Goal: Information Seeking & Learning: Learn about a topic

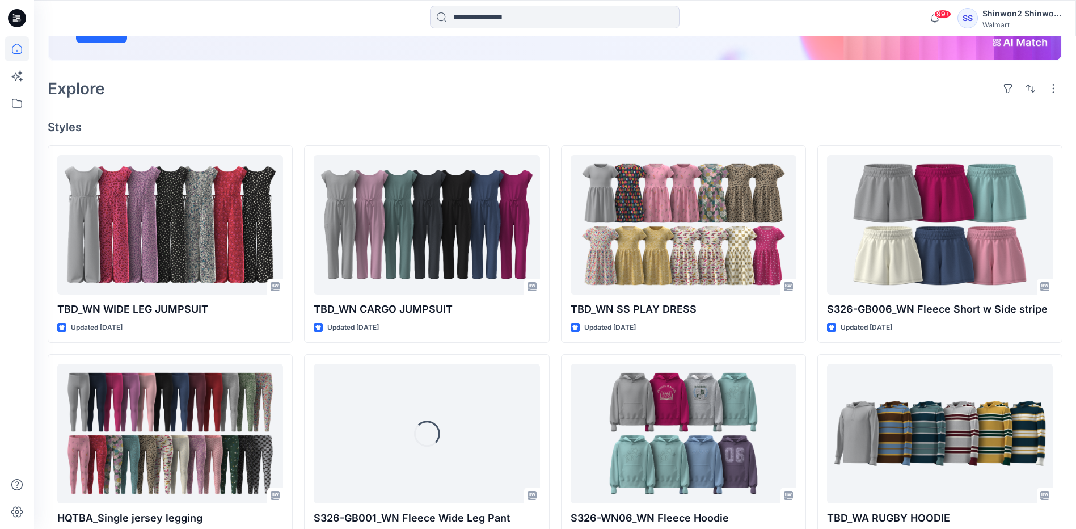
scroll to position [227, 0]
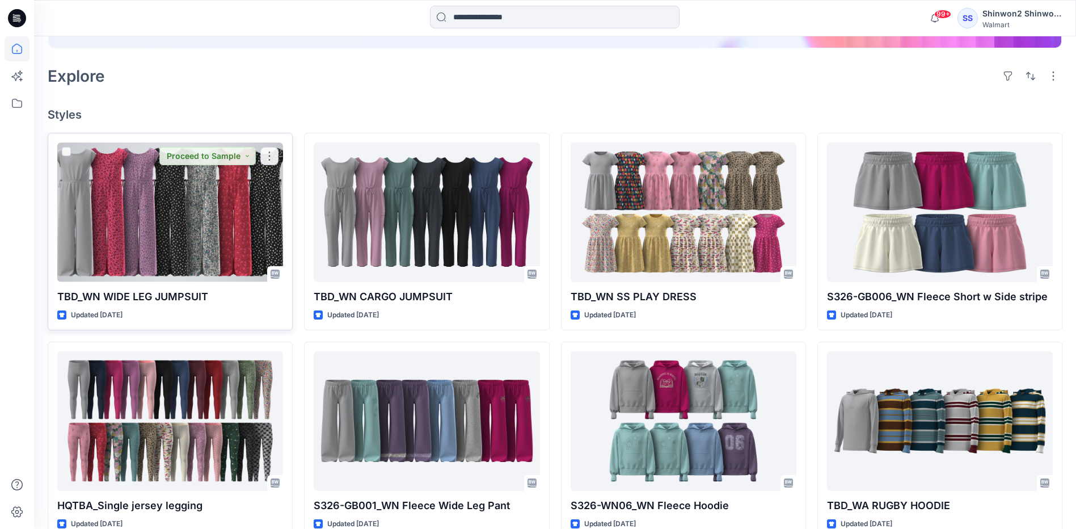
click at [217, 206] on div at bounding box center [170, 211] width 226 height 139
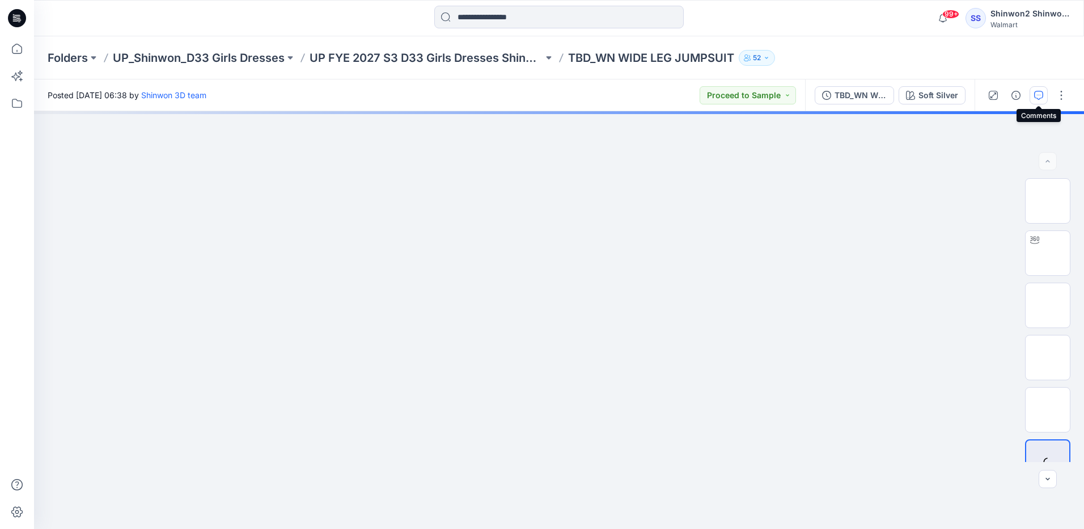
click at [1041, 92] on icon "button" at bounding box center [1038, 95] width 9 height 9
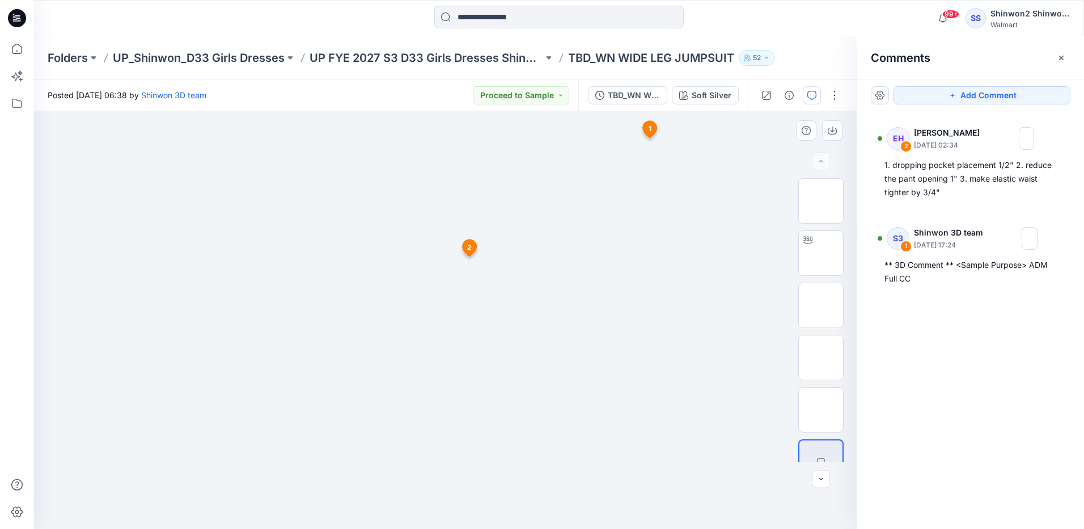
click at [468, 248] on span "2" at bounding box center [469, 247] width 5 height 10
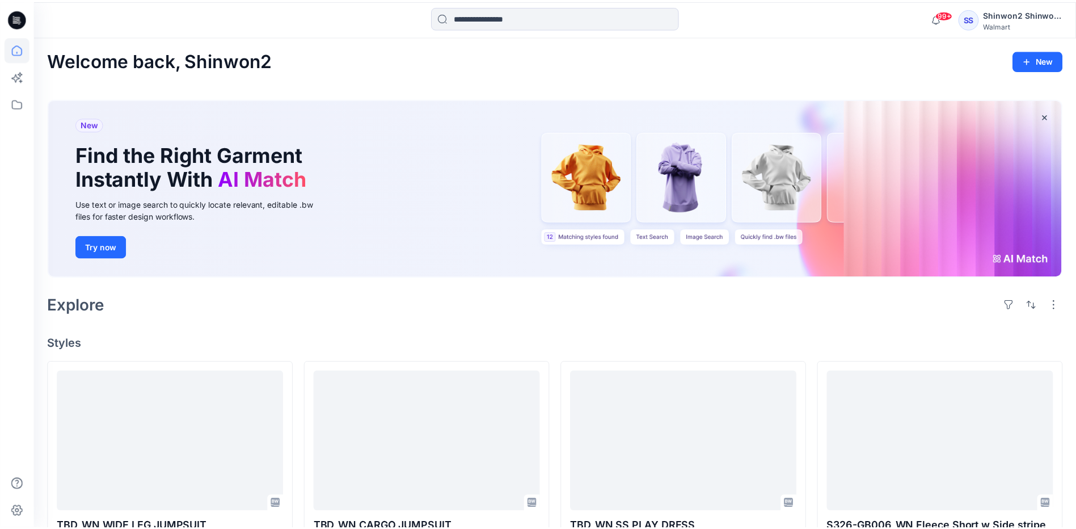
scroll to position [227, 0]
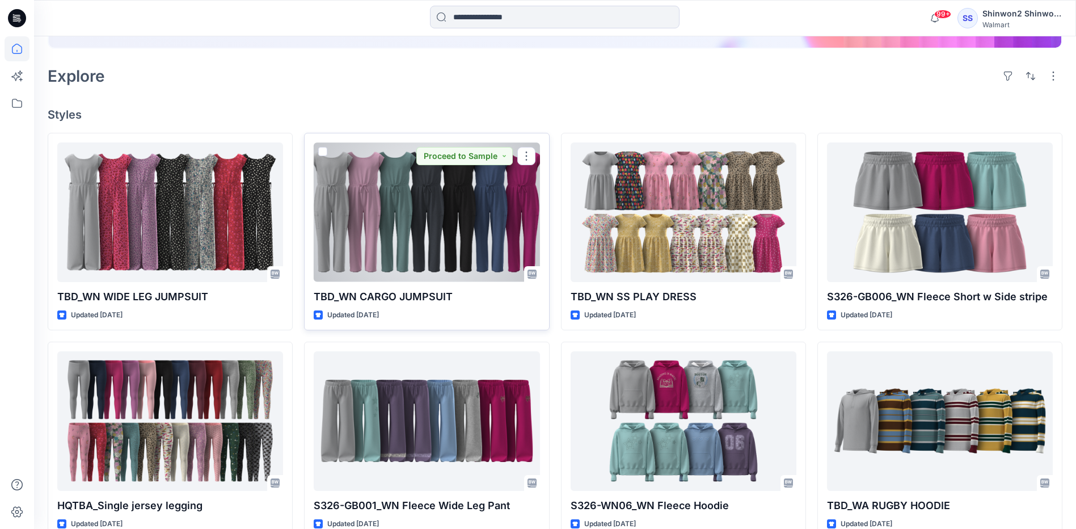
click at [454, 229] on div at bounding box center [427, 211] width 226 height 139
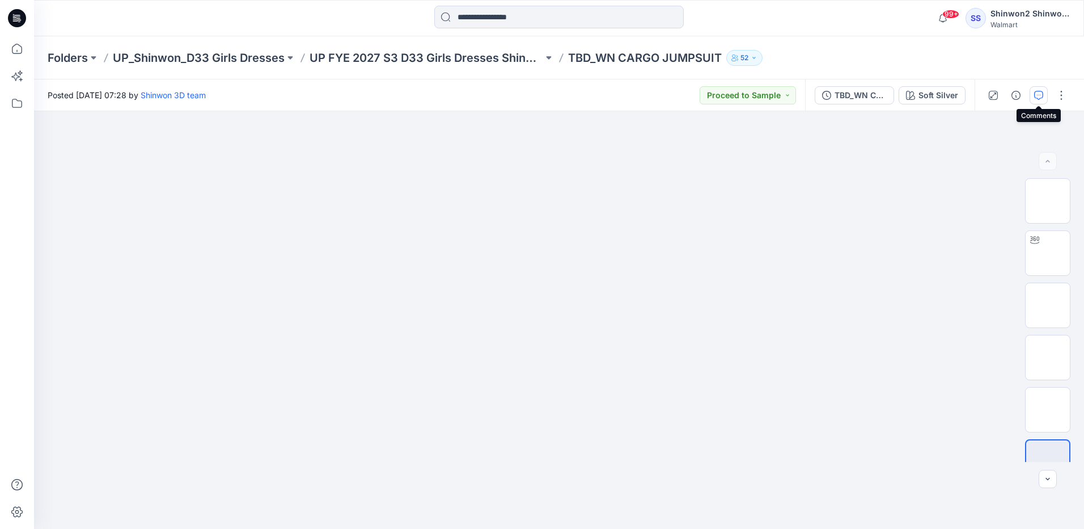
click at [1039, 92] on icon "button" at bounding box center [1038, 95] width 9 height 9
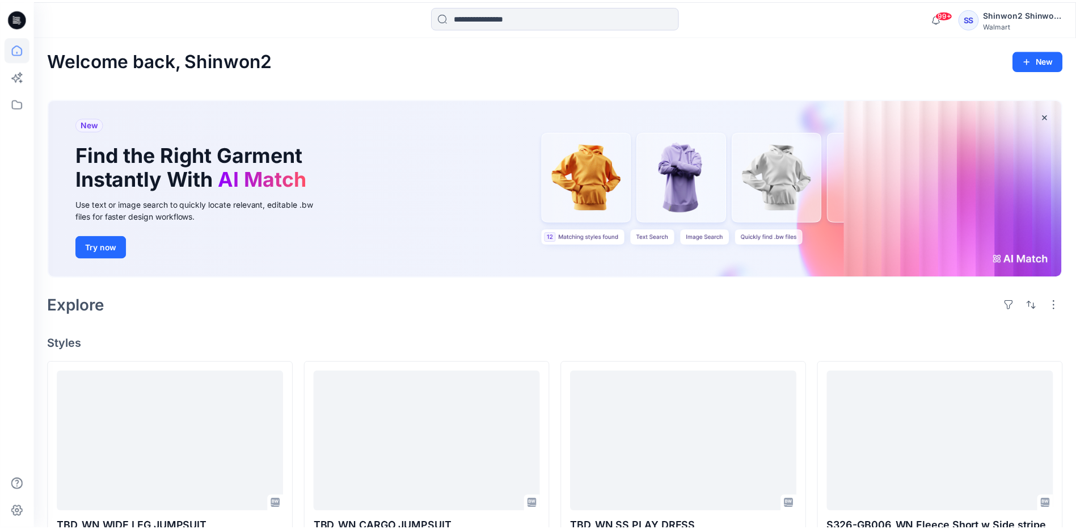
scroll to position [227, 0]
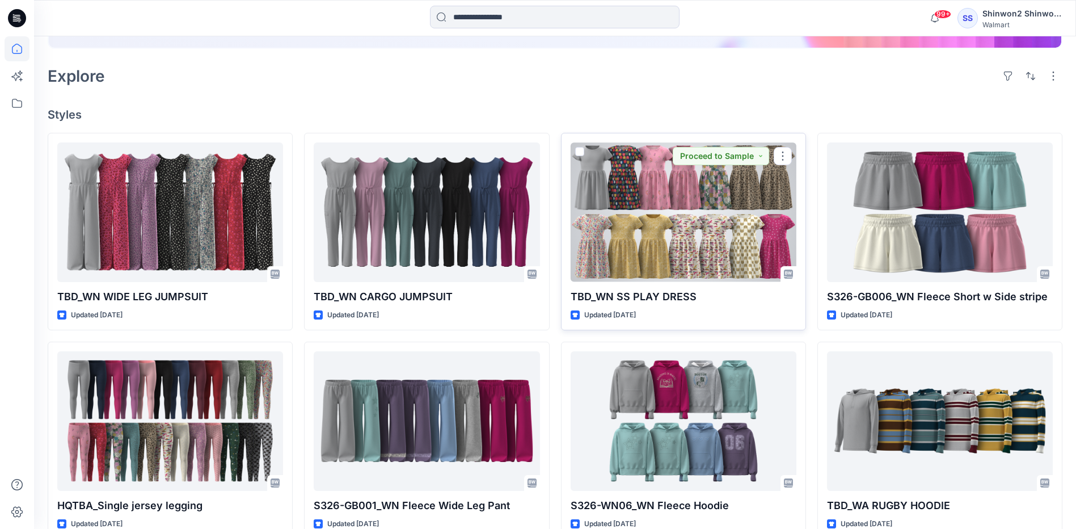
click at [719, 219] on div at bounding box center [683, 211] width 226 height 139
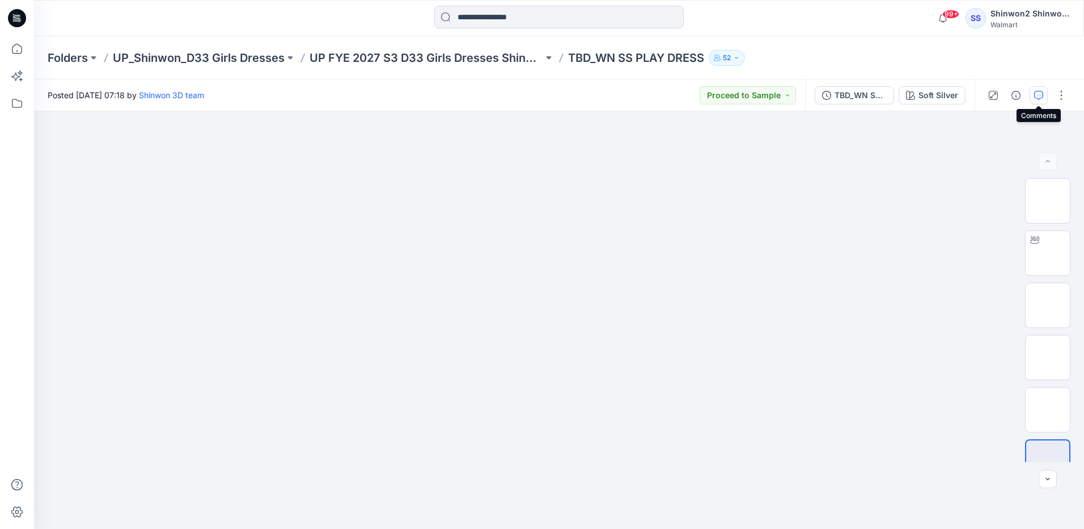
click at [1038, 94] on icon "button" at bounding box center [1038, 95] width 9 height 9
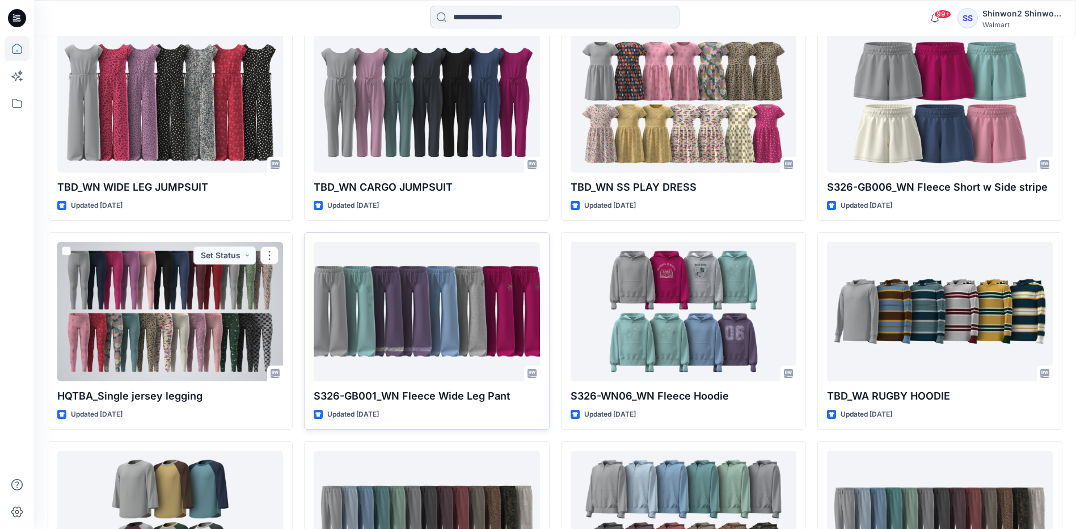
scroll to position [340, 0]
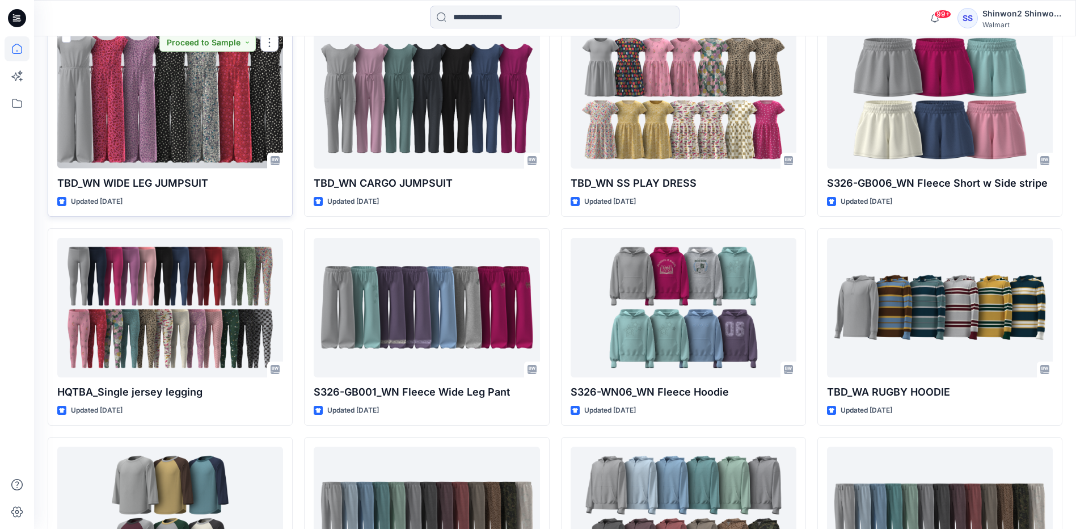
click at [110, 91] on div at bounding box center [170, 98] width 226 height 139
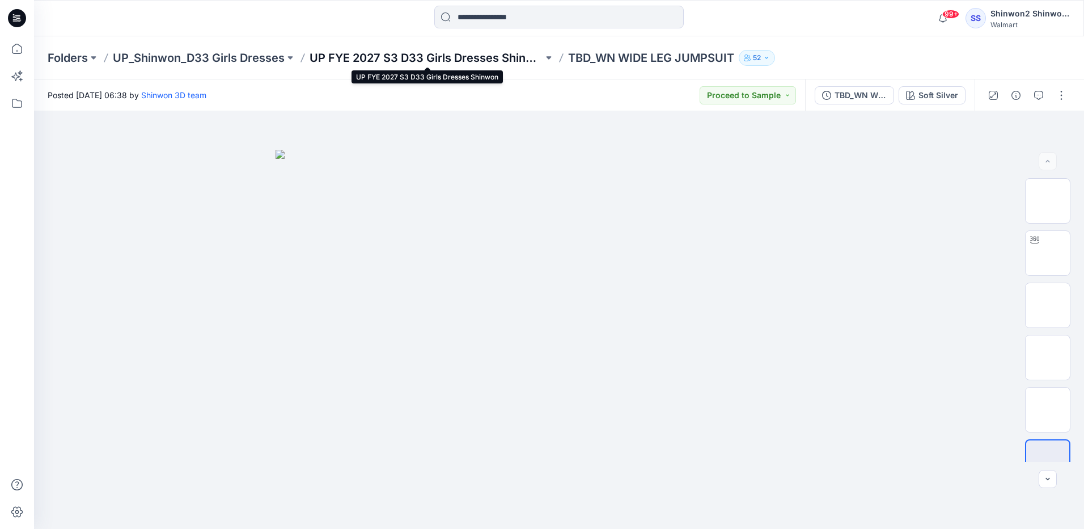
click at [459, 58] on p "UP FYE 2027 S3 D33 Girls Dresses Shinwon" at bounding box center [427, 58] width 234 height 16
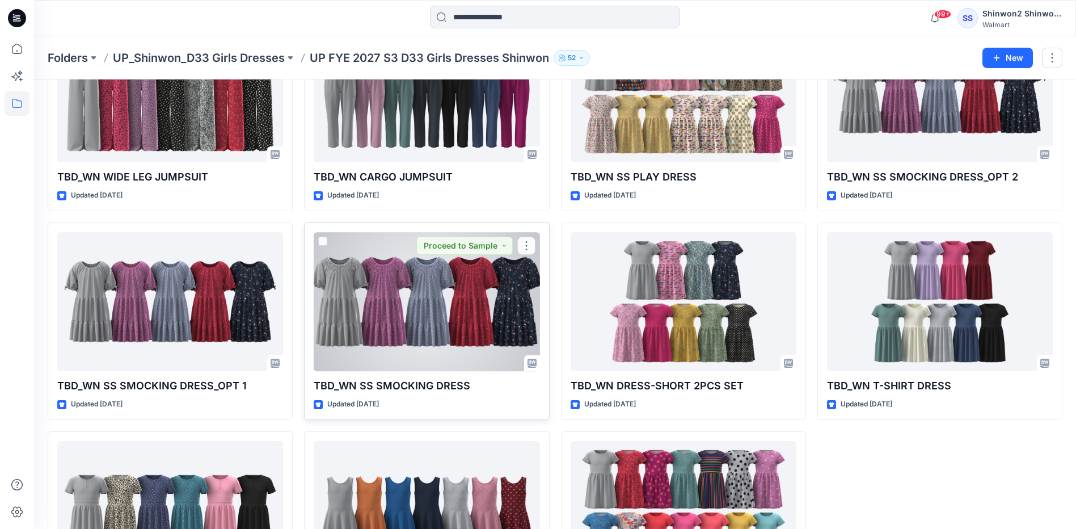
scroll to position [227, 0]
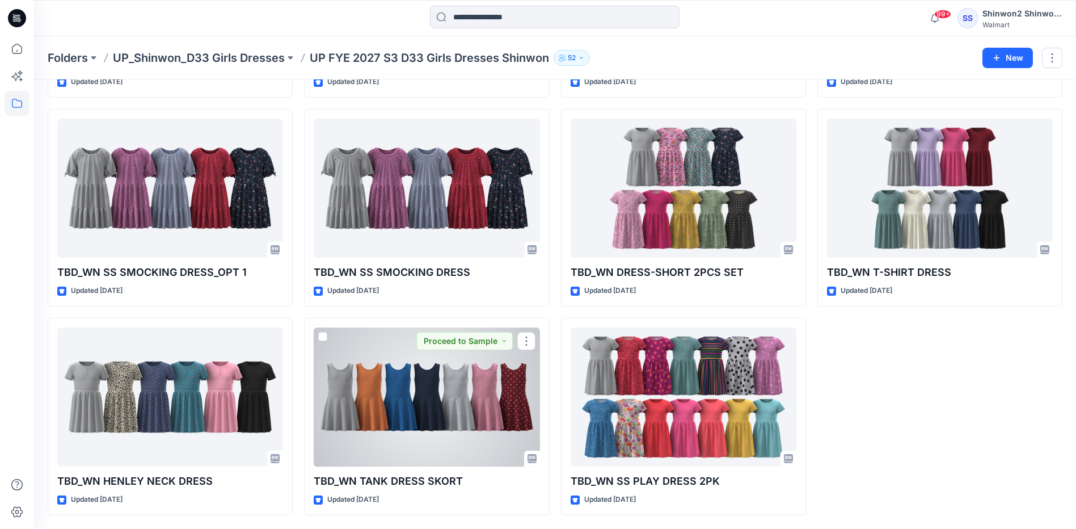
drag, startPoint x: 399, startPoint y: 377, endPoint x: 404, endPoint y: 376, distance: 5.7
click at [399, 377] on div at bounding box center [427, 396] width 226 height 139
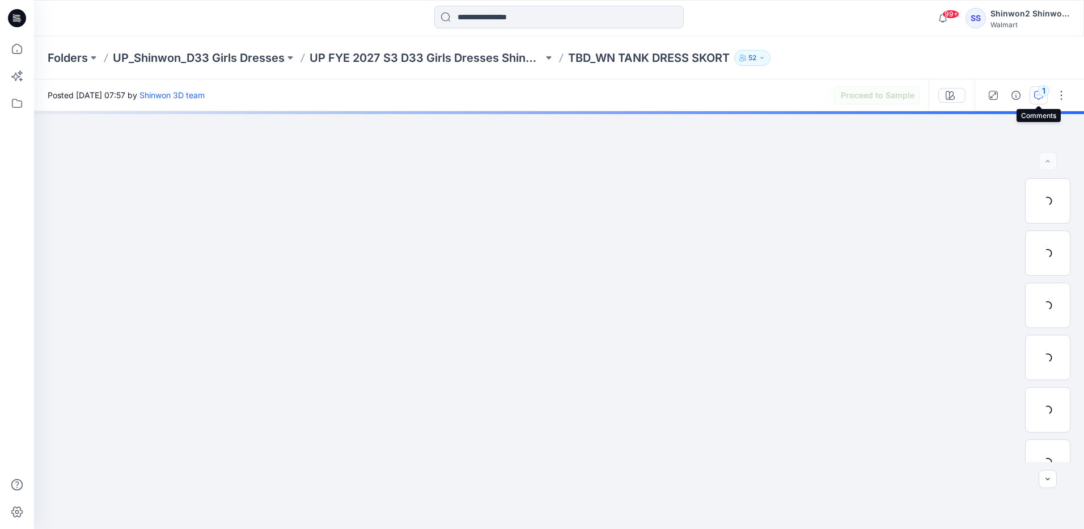
click at [1043, 93] on div "1" at bounding box center [1043, 90] width 11 height 11
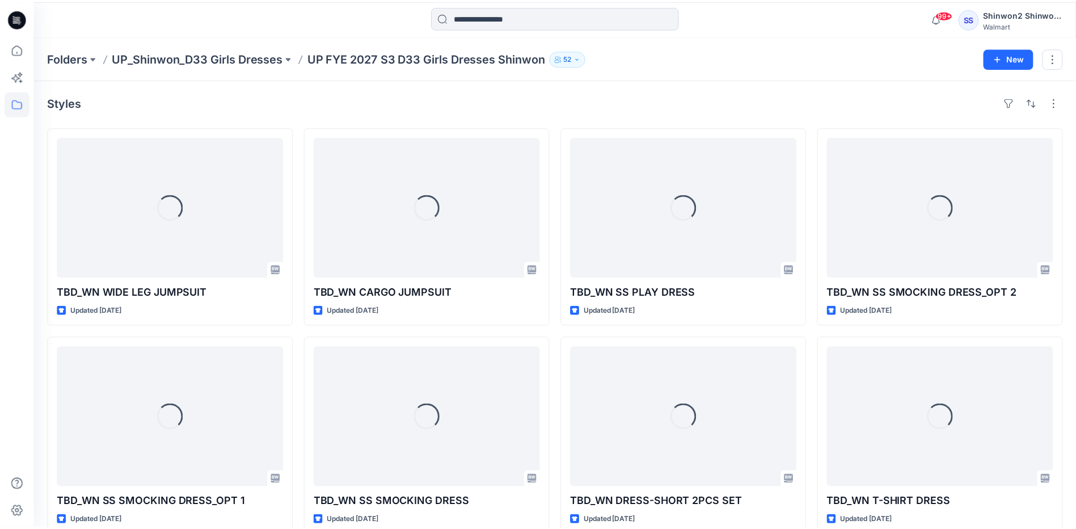
scroll to position [227, 0]
